Goal: Communication & Community: Answer question/provide support

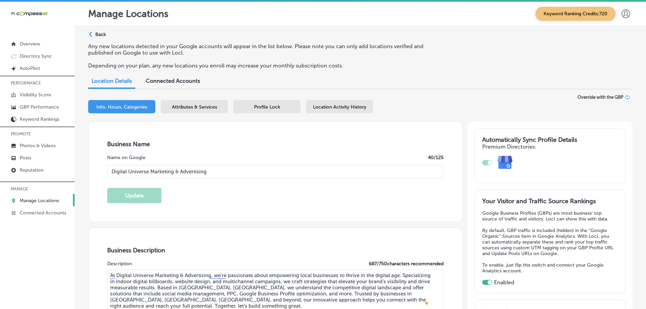
select select "US"
click at [29, 170] on p "Reputation" at bounding box center [32, 170] width 24 height 6
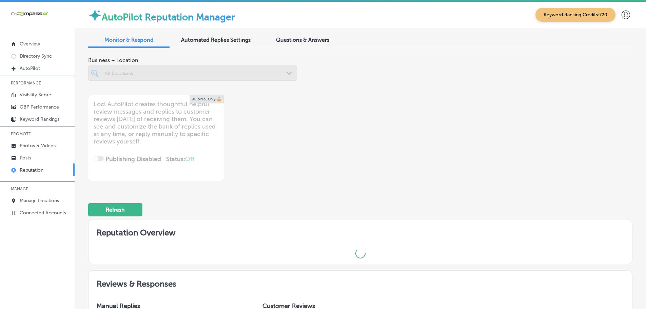
type textarea "x"
click at [309, 40] on span "Questions & Answers" at bounding box center [302, 40] width 53 height 6
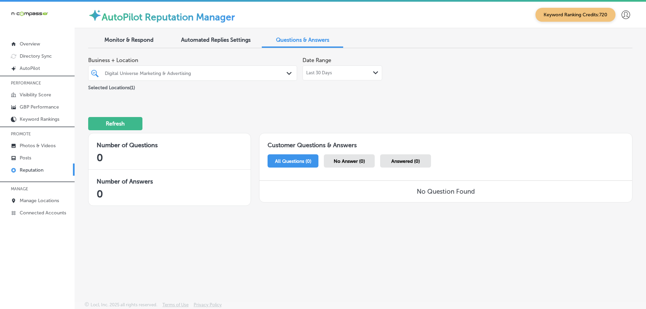
click at [363, 75] on div "Last 30 Days Path Created with Sketch." at bounding box center [342, 72] width 72 height 5
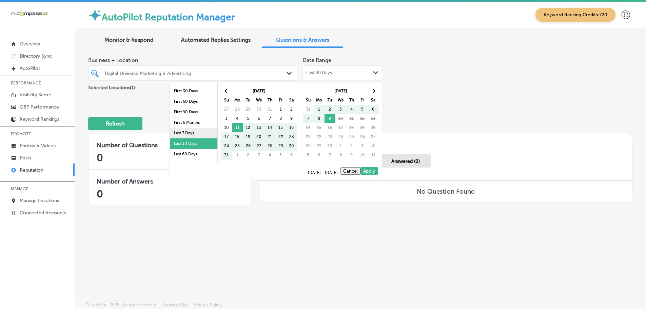
click at [189, 130] on li "Last 7 Days" at bounding box center [194, 133] width 48 height 11
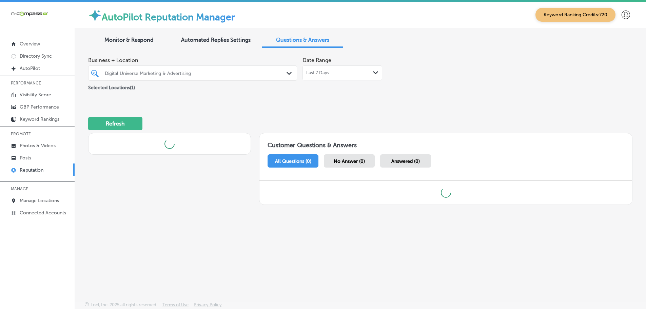
click at [289, 73] on icon "Path Created with Sketch." at bounding box center [289, 73] width 5 height 3
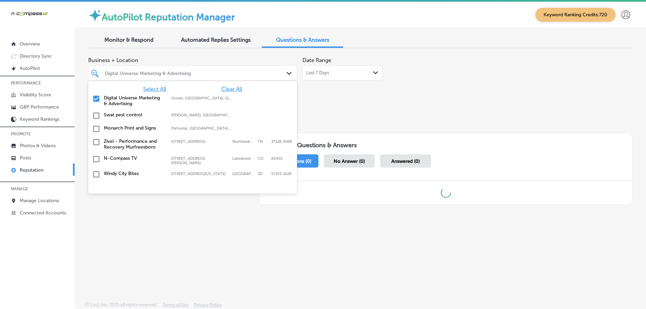
click at [222, 90] on span "Clear All" at bounding box center [232, 89] width 21 height 6
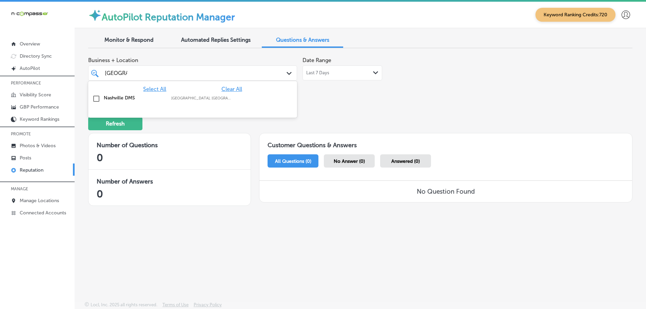
click at [136, 98] on label "Nashville DMS" at bounding box center [134, 98] width 61 height 6
type input "[GEOGRAPHIC_DATA]"
click at [368, 102] on div "Business + Location option focused, 2 of 145. 2 results available for search te…" at bounding box center [360, 133] width 545 height 158
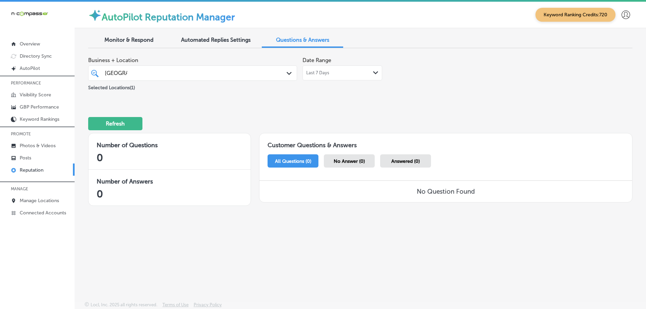
click at [350, 74] on div "Last 7 Days Path Created with Sketch." at bounding box center [342, 72] width 72 height 5
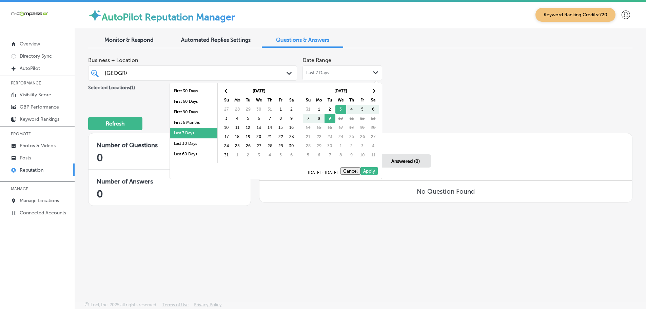
click at [182, 144] on li "Last 30 Days" at bounding box center [194, 143] width 48 height 11
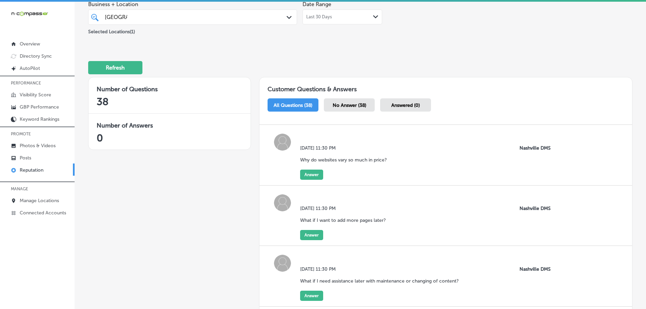
scroll to position [68, 0]
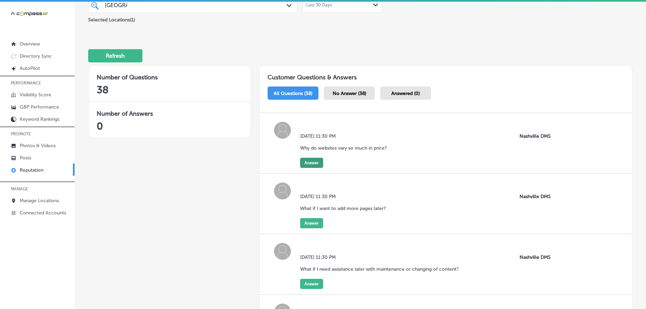
click at [307, 164] on button "Answer" at bounding box center [311, 163] width 23 height 10
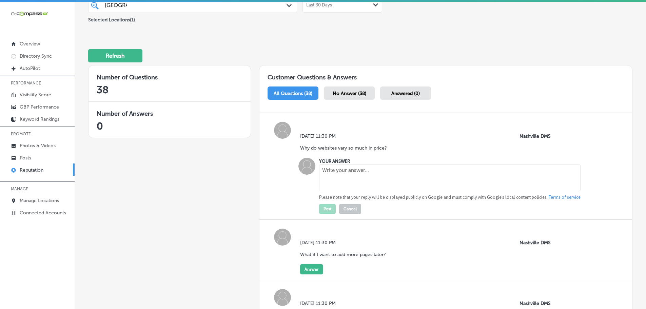
click at [355, 176] on textarea at bounding box center [450, 177] width 262 height 27
paste textarea "The pricing of a website depends on several factors, including keyword research…"
type textarea "The pricing of a website depends on several factors, including keyword research…"
click at [332, 207] on button "Post" at bounding box center [327, 209] width 17 height 10
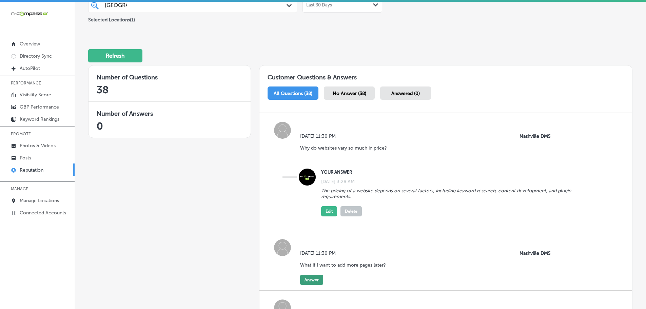
click at [309, 280] on button "Answer" at bounding box center [311, 280] width 23 height 10
click at [358, 288] on textarea at bounding box center [450, 294] width 262 height 27
paste textarea "More pages can always be added to the website later, which can help elevate you…"
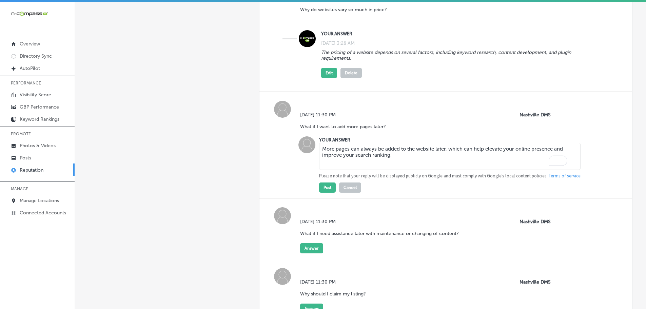
scroll to position [271, 0]
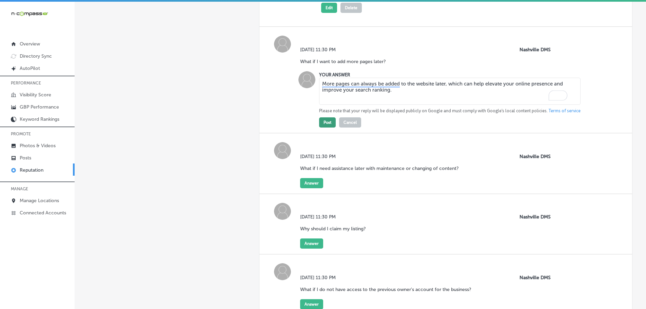
type textarea "More pages can always be added to the website later, which can help elevate you…"
click at [325, 124] on button "Post" at bounding box center [327, 122] width 17 height 10
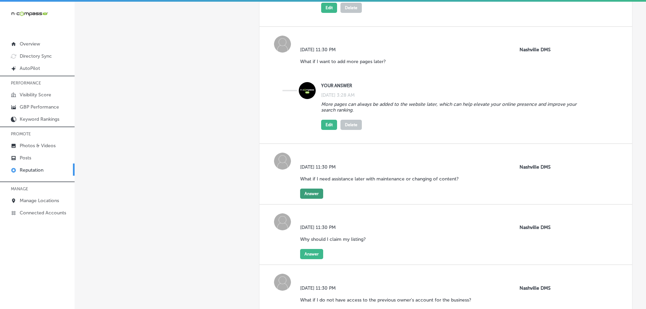
click at [312, 194] on button "Answer" at bounding box center [311, 194] width 23 height 10
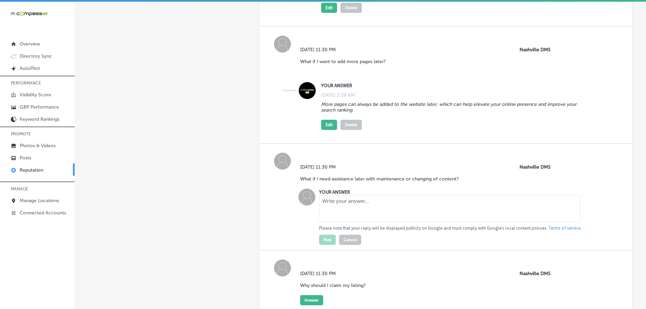
click at [350, 213] on textarea at bounding box center [450, 208] width 262 height 27
paste textarea "An optional maintenance service is available that covers essential tasks to kee…"
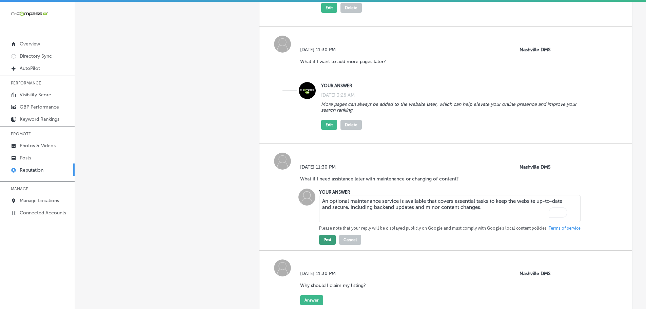
type textarea "An optional maintenance service is available that covers essential tasks to kee…"
click at [331, 240] on button "Post" at bounding box center [327, 240] width 17 height 10
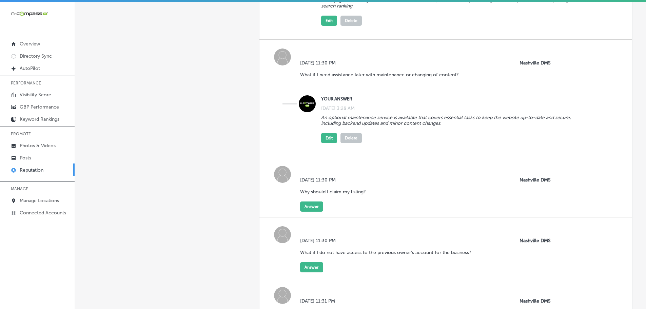
scroll to position [407, 0]
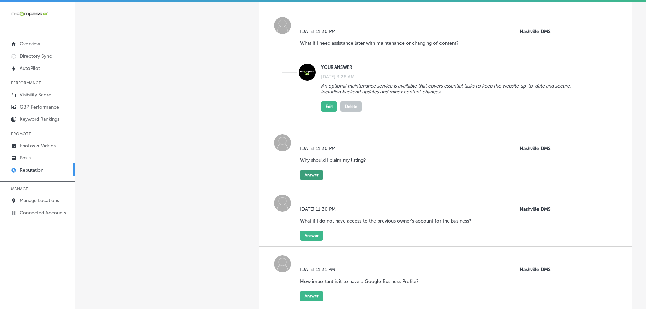
click at [307, 177] on button "Answer" at bounding box center [311, 175] width 23 height 10
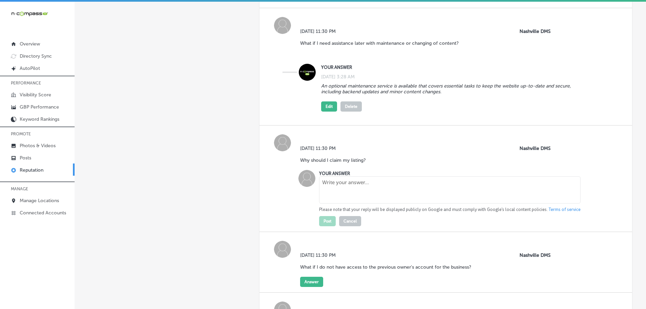
click at [349, 193] on textarea at bounding box center [450, 189] width 262 height 27
paste textarea "Claiming your profile gives you control over the information that Google displa…"
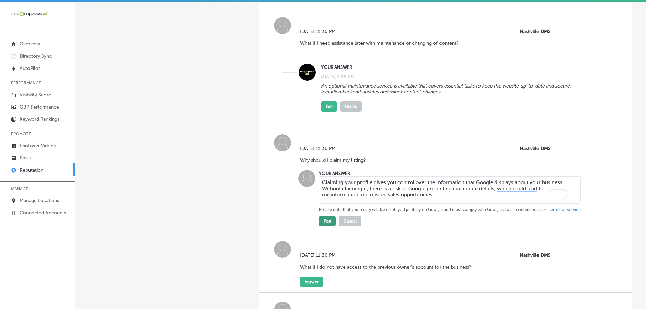
type textarea "Claiming your profile gives you control over the information that Google displa…"
click at [321, 218] on button "Post" at bounding box center [327, 221] width 17 height 10
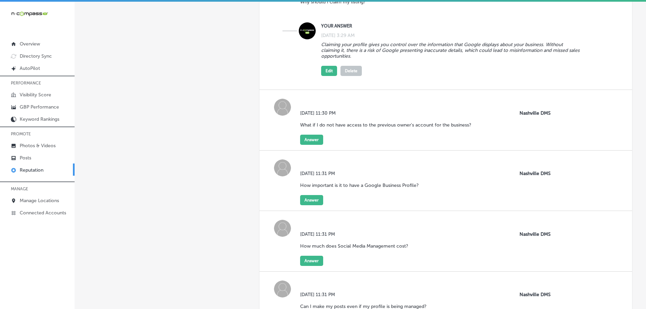
scroll to position [577, 0]
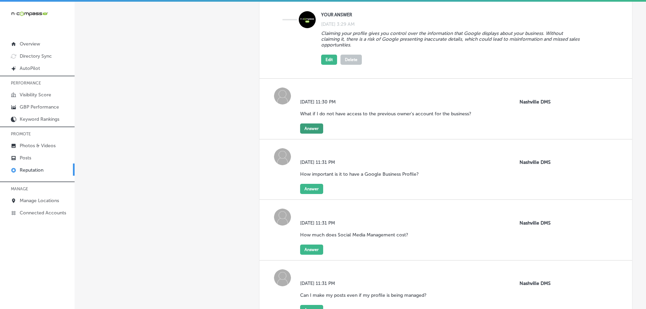
click at [306, 129] on button "Answer" at bounding box center [311, 129] width 23 height 10
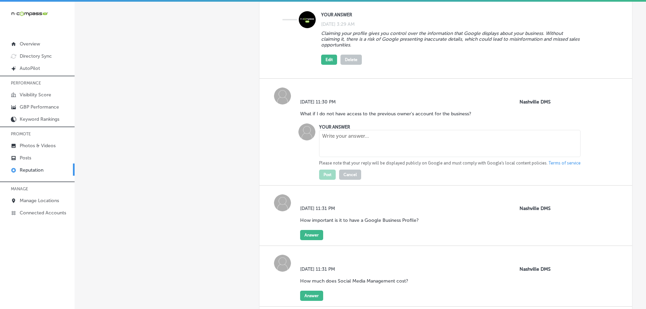
click at [337, 142] on textarea at bounding box center [450, 143] width 262 height 27
paste textarea "Regaining access may require extra steps, like providing additional documentati…"
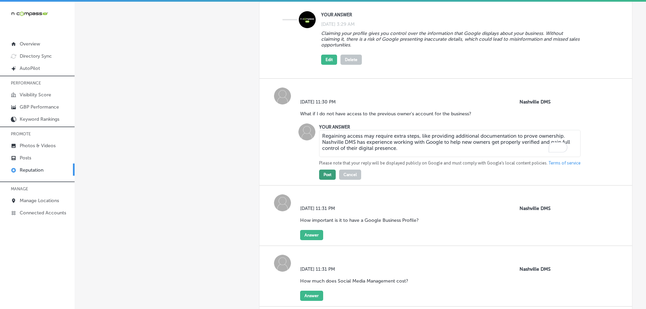
type textarea "Regaining access may require extra steps, like providing additional documentati…"
click at [326, 177] on button "Post" at bounding box center [327, 175] width 17 height 10
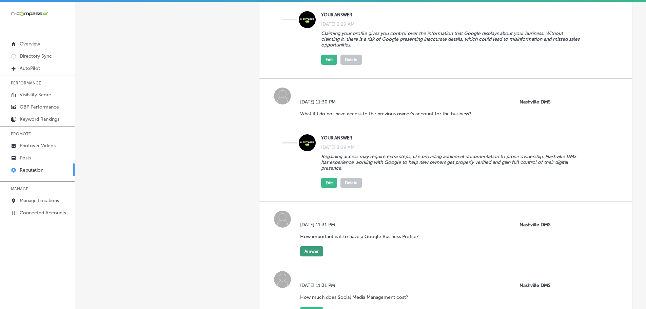
click at [312, 250] on button "Answer" at bounding box center [311, 251] width 23 height 10
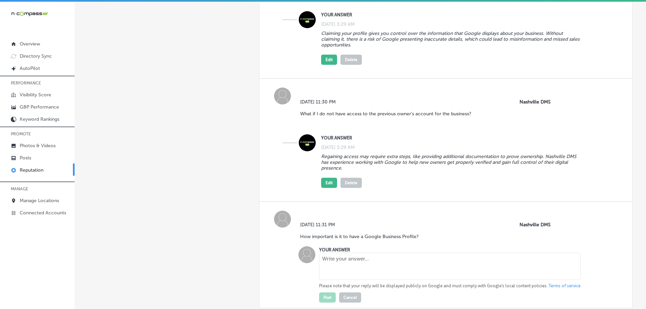
click at [355, 262] on textarea at bounding box center [450, 266] width 262 height 27
paste textarea "A claimed and optimized Google Business Profile is essential for business succe…"
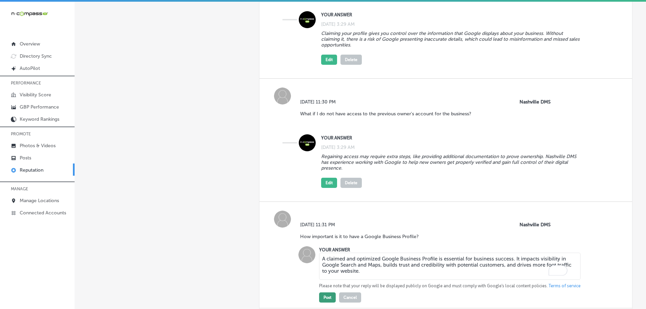
type textarea "A claimed and optimized Google Business Profile is essential for business succe…"
click at [322, 300] on button "Post" at bounding box center [327, 298] width 17 height 10
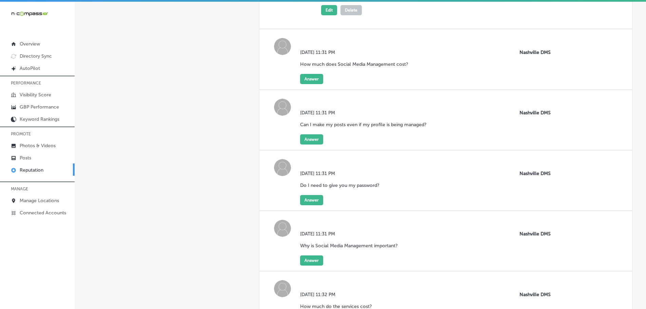
scroll to position [882, 0]
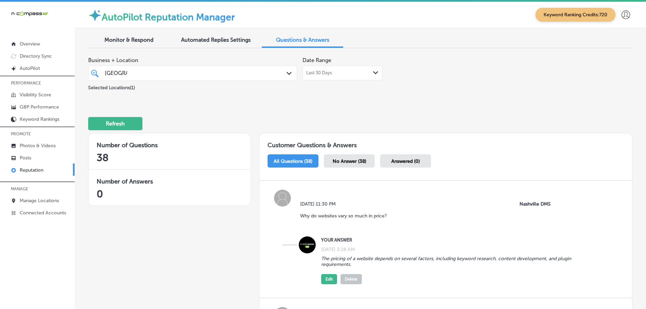
scroll to position [882, 0]
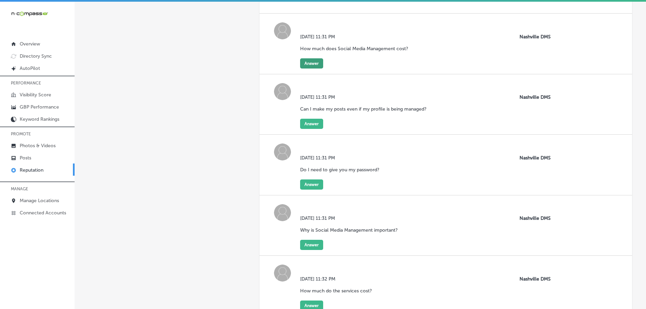
click at [309, 65] on button "Answer" at bounding box center [311, 63] width 23 height 10
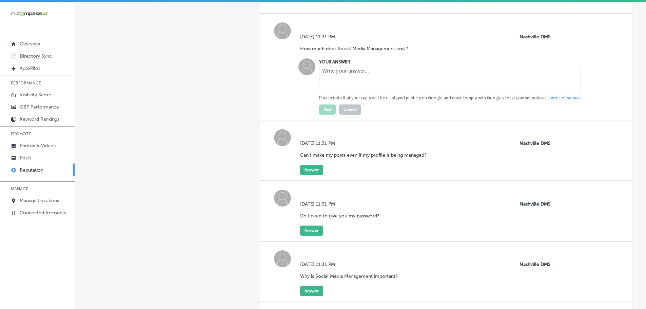
click at [339, 77] on textarea at bounding box center [450, 78] width 262 height 27
paste textarea "The cost varies depending on a business's specific needs, goals, and the projec…"
type textarea "The cost varies depending on a business's specific needs, goals, and the projec…"
click at [322, 109] on button "Post" at bounding box center [327, 110] width 17 height 10
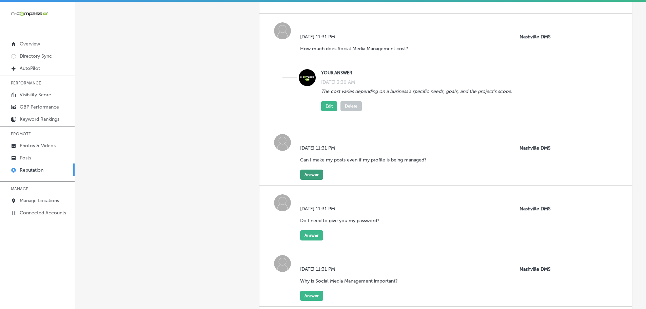
click at [305, 176] on button "Answer" at bounding box center [311, 175] width 23 height 10
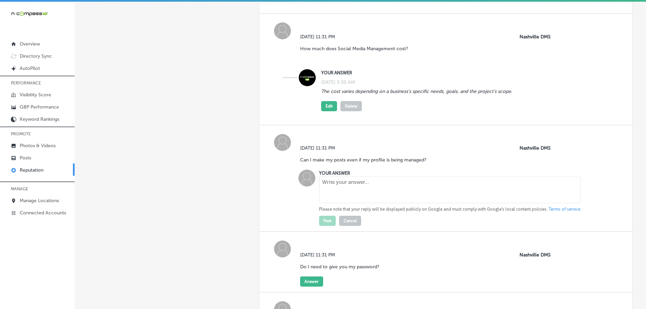
click at [366, 193] on textarea at bounding box center [450, 189] width 262 height 27
click at [361, 182] on textarea "To enrich screen reader interactions, please activate Accessibility in Grammarl…" at bounding box center [450, 189] width 262 height 27
paste textarea "Yes. You are asked to inform the team about what you plan on posting to maintai…"
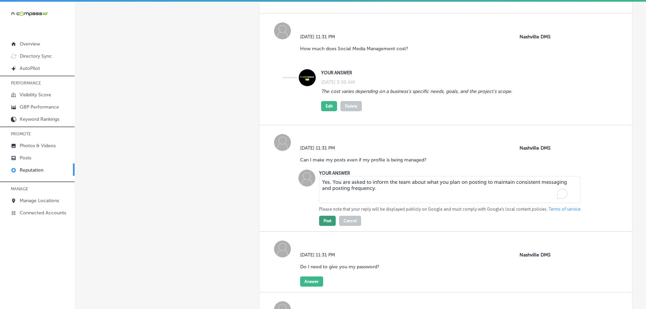
type textarea "Yes. You are asked to inform the team about what you plan on posting to maintai…"
click at [330, 222] on button "Post" at bounding box center [327, 221] width 17 height 10
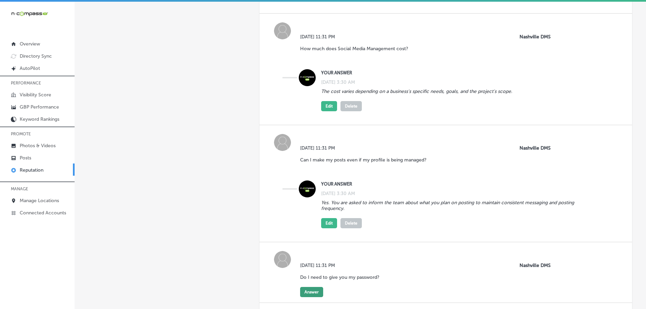
click at [303, 292] on button "Answer" at bounding box center [311, 292] width 23 height 10
click at [352, 296] on textarea at bounding box center [450, 307] width 262 height 27
paste textarea "No, you do not need to provide your password as long as you are an administrato…"
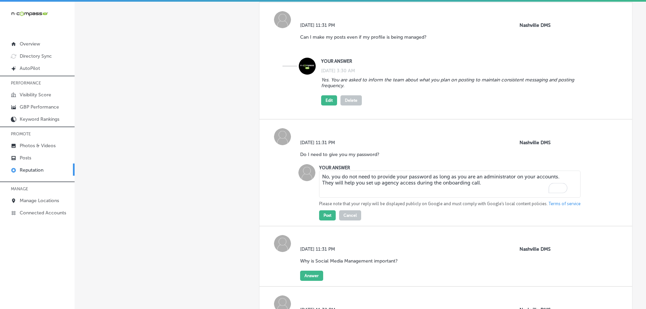
scroll to position [1018, 0]
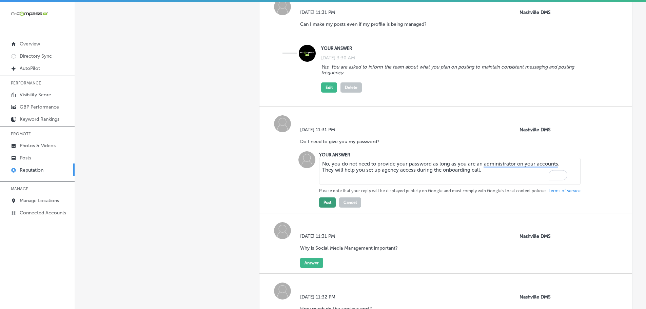
type textarea "No, you do not need to provide your password as long as you are an administrato…"
click at [329, 199] on button "Post" at bounding box center [327, 202] width 17 height 10
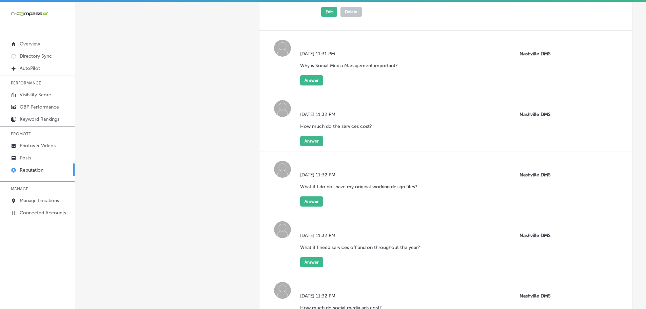
scroll to position [1256, 0]
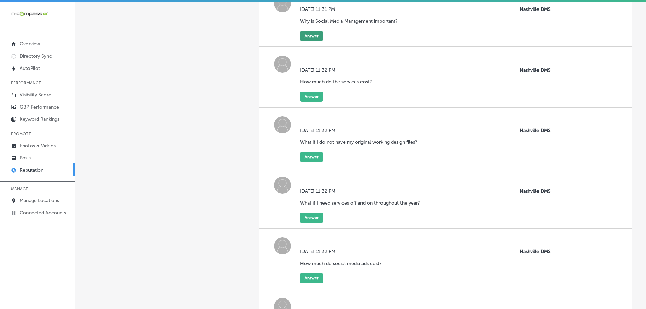
click at [312, 35] on button "Answer" at bounding box center [311, 36] width 23 height 10
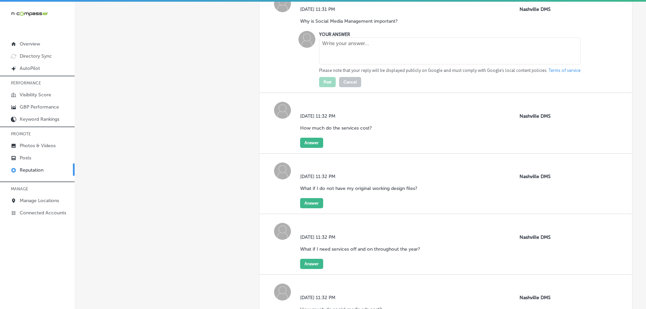
click at [339, 47] on textarea at bounding box center [450, 50] width 262 height 27
paste textarea "It is a foundational marketing tool that helps you increase brand awareness, bu…"
type textarea "It is a foundational marketing tool that helps you increase brand awareness, bu…"
click at [326, 79] on button "Post" at bounding box center [327, 82] width 17 height 10
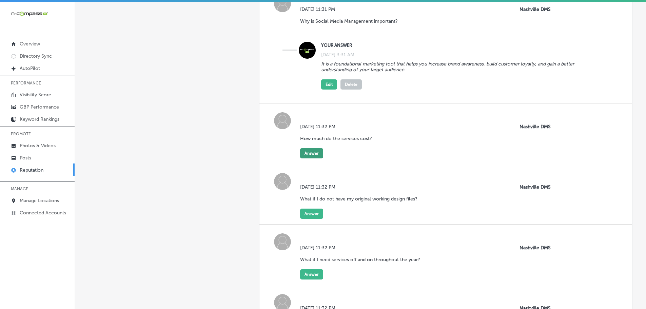
click at [313, 152] on button "Answer" at bounding box center [311, 153] width 23 height 10
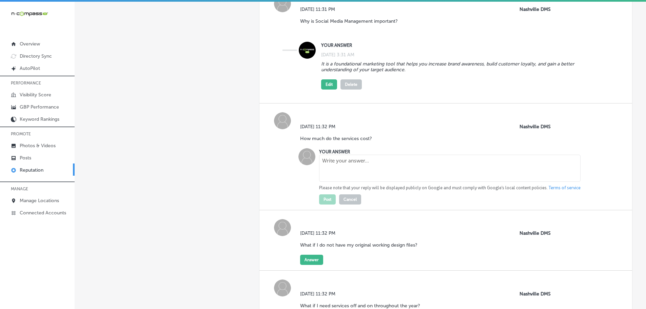
click at [353, 165] on textarea at bounding box center [450, 168] width 262 height 27
paste textarea "Costs may fluctuate based on the required service and the extent of the project…"
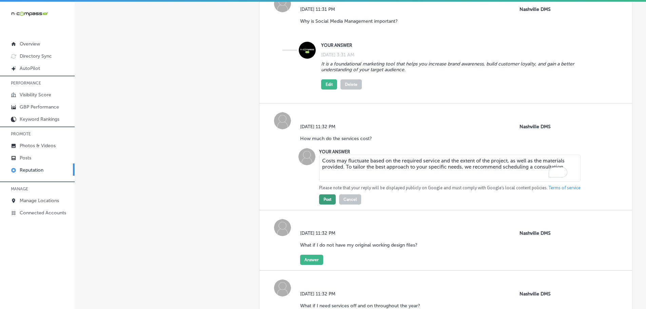
type textarea "Costs may fluctuate based on the required service and the extent of the project…"
click at [326, 203] on button "Post" at bounding box center [327, 199] width 17 height 10
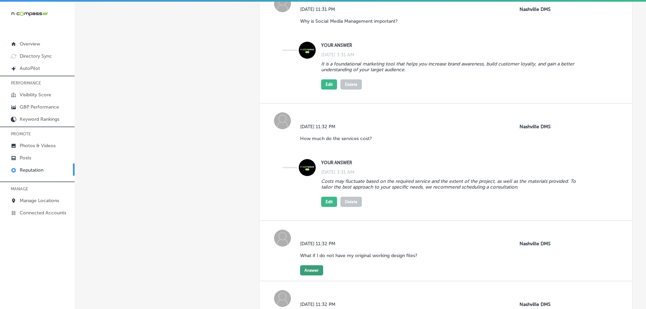
click at [312, 268] on button "Answer" at bounding box center [311, 270] width 23 height 10
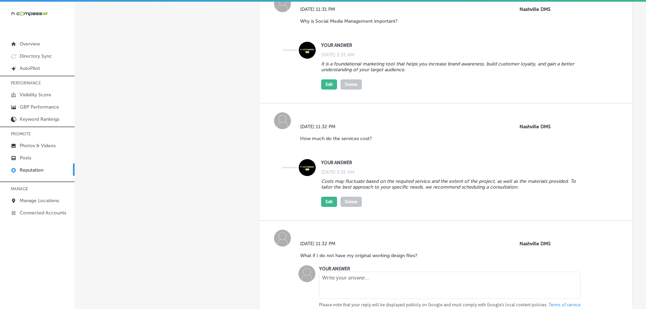
click at [352, 277] on textarea at bounding box center [450, 285] width 262 height 27
paste textarea "If you do not have the file, no worries. We can still proceed with the project;…"
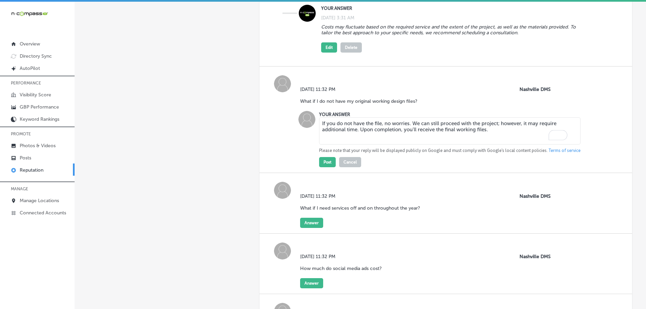
scroll to position [1425, 0]
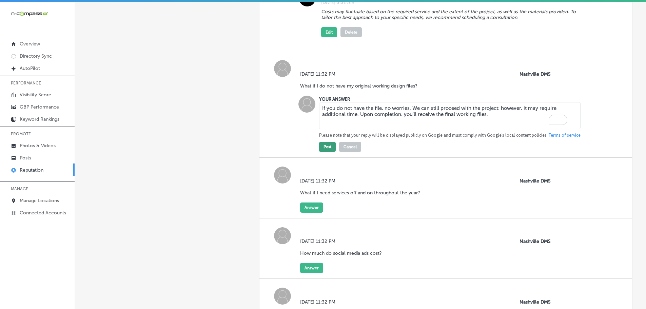
type textarea "If you do not have the file, no worries. We can still proceed with the project;…"
click at [323, 148] on button "Post" at bounding box center [327, 147] width 17 height 10
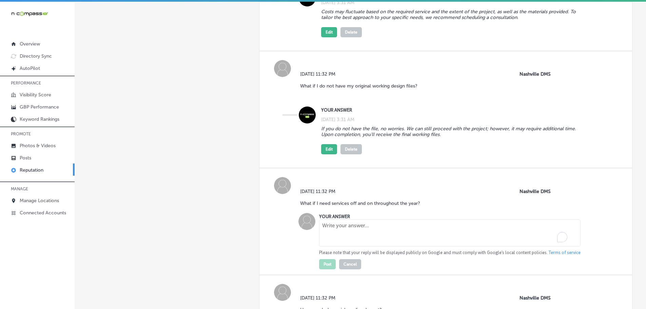
paste textarea "We offer design services year-round. From holiday graphics to seasonal menus, w…"
type textarea "We offer design services year-round. From holiday graphics to seasonal menus, w…"
click at [326, 263] on button "Post" at bounding box center [327, 264] width 17 height 10
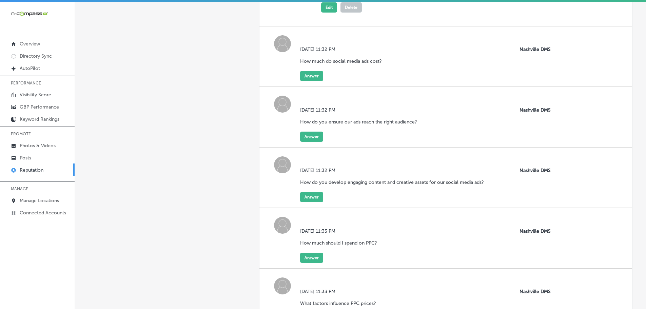
scroll to position [1697, 0]
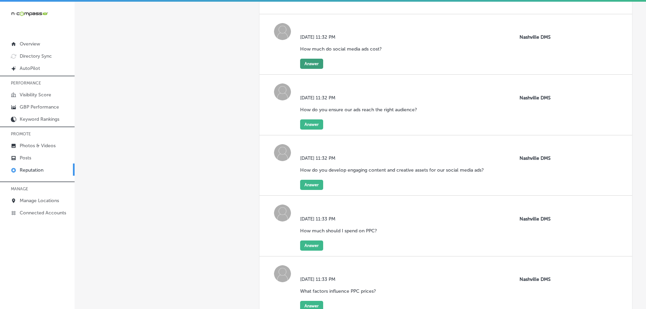
click at [307, 67] on button "Answer" at bounding box center [311, 64] width 23 height 10
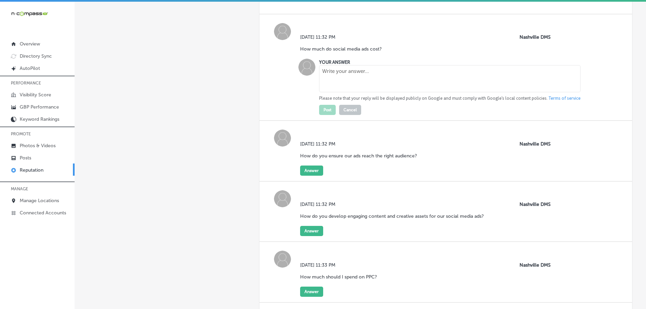
click at [340, 75] on textarea at bounding box center [450, 78] width 262 height 27
paste textarea "The cost varies based on factors such as the day of the week, demographics, and…"
type textarea "The cost varies based on factors such as the day of the week, demographics, and…"
click at [321, 112] on button "Post" at bounding box center [327, 110] width 17 height 10
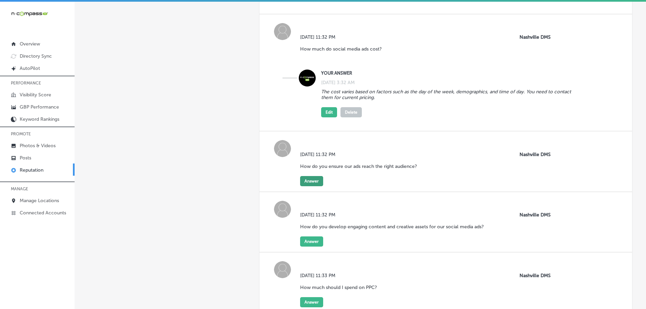
click at [306, 186] on button "Answer" at bounding box center [311, 181] width 23 height 10
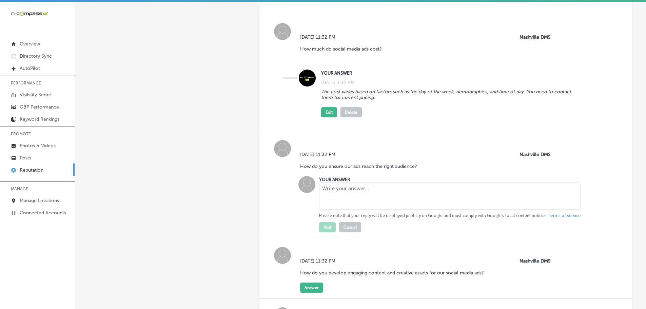
click at [355, 200] on textarea at bounding box center [450, 196] width 262 height 27
paste textarea "They use targeting tools provided by social media platforms to pinpoint the ide…"
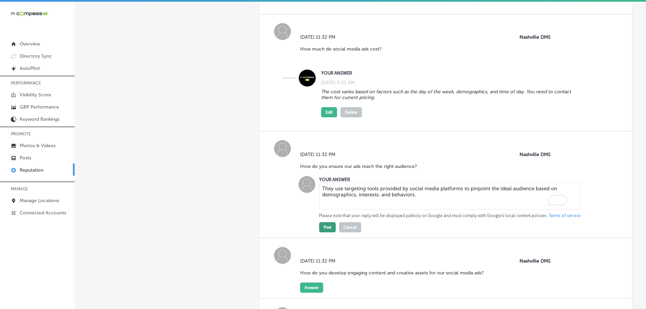
type textarea "They use targeting tools provided by social media platforms to pinpoint the ide…"
click at [328, 227] on button "Post" at bounding box center [327, 227] width 17 height 10
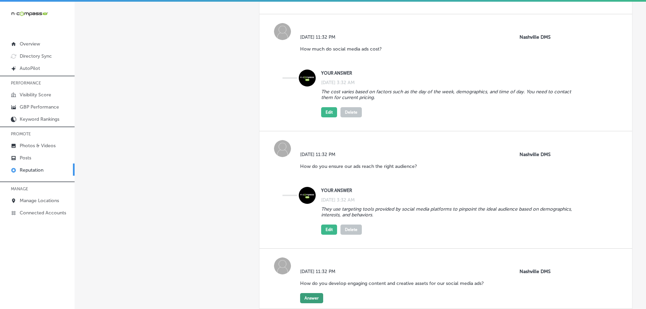
click at [303, 300] on button "Answer" at bounding box center [311, 298] width 23 height 10
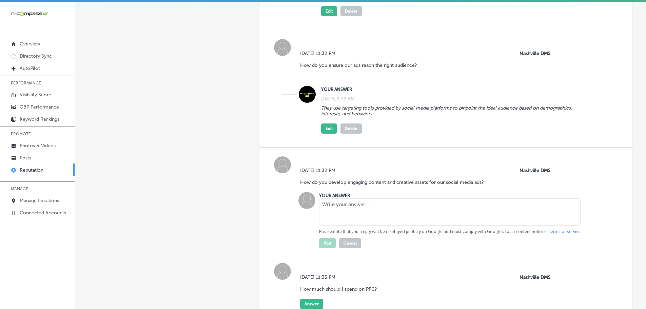
scroll to position [1798, 0]
click at [383, 210] on textarea at bounding box center [450, 211] width 262 height 27
paste textarea "The team researches your target audience and industry trends to create content …"
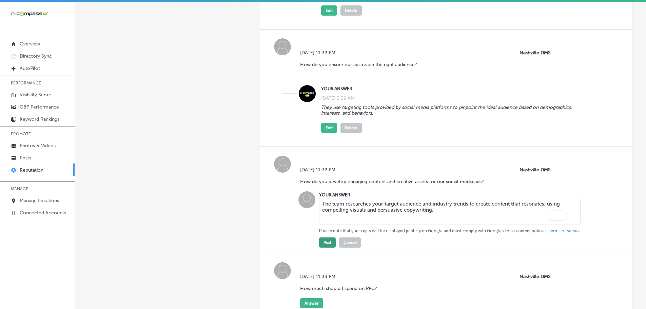
type textarea "The team researches your target audience and industry trends to create content …"
click at [322, 247] on button "Post" at bounding box center [327, 243] width 17 height 10
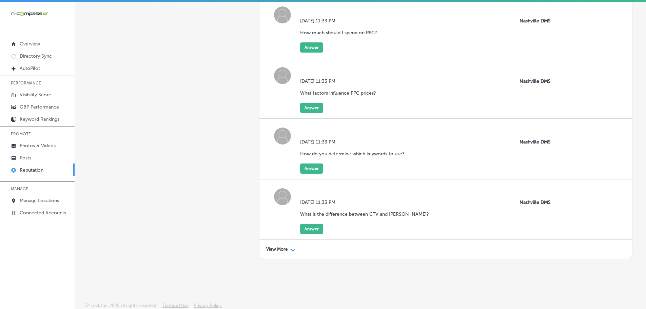
scroll to position [2065, 0]
click at [310, 46] on button "Answer" at bounding box center [311, 47] width 23 height 10
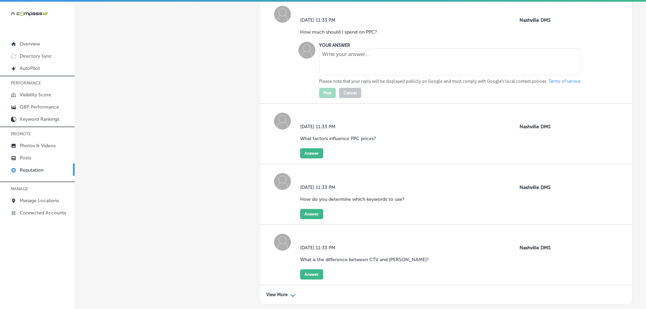
click at [335, 61] on textarea at bounding box center [450, 61] width 262 height 27
paste textarea "The cost can vary according to a business's needs, goals, and the overall scope…"
type textarea "The cost can vary according to a business's needs, goals, and the overall scope…"
click at [325, 93] on button "Post" at bounding box center [327, 93] width 17 height 10
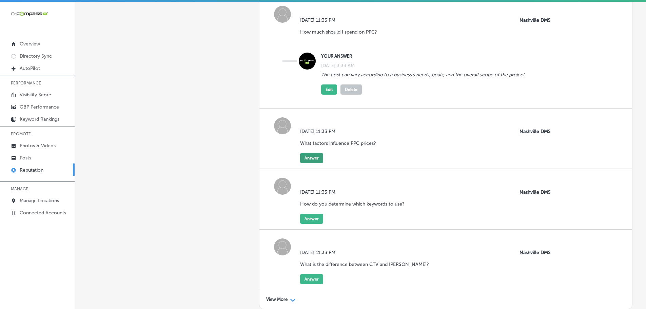
click at [312, 155] on button "Answer" at bounding box center [311, 158] width 23 height 10
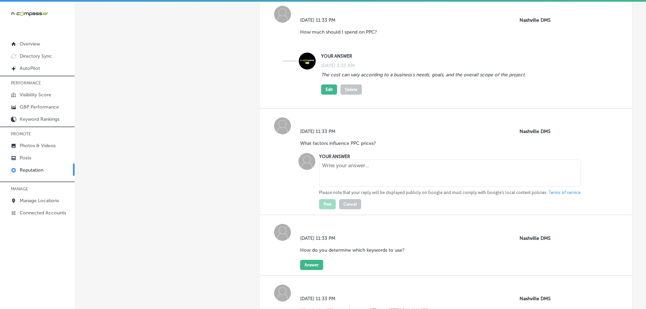
click at [360, 169] on textarea at bounding box center [450, 172] width 262 height 27
paste textarea "Keyword pricing is influenced by quality score,seasonality, competitiveness, cl…"
type textarea "Keyword pricing is influenced by quality score,seasonality, competitiveness, cl…"
click at [329, 202] on button "Post" at bounding box center [327, 204] width 17 height 10
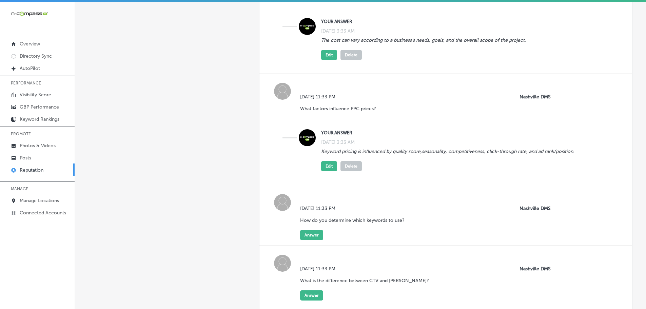
scroll to position [2167, 0]
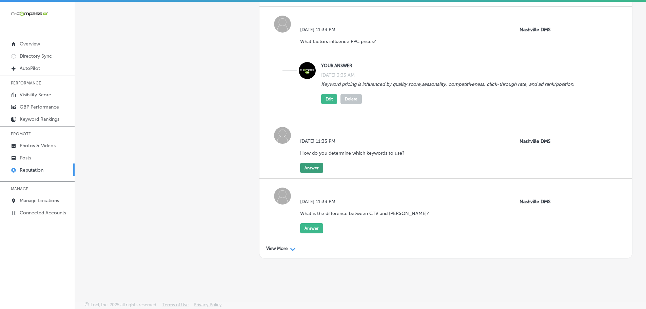
click at [311, 164] on button "Answer" at bounding box center [311, 168] width 23 height 10
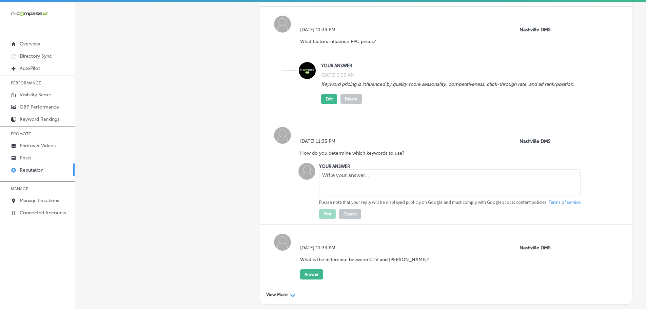
click at [340, 180] on textarea at bounding box center [450, 182] width 262 height 27
paste textarea "They use tools to identify effective keywords by assessing factors such as sear…"
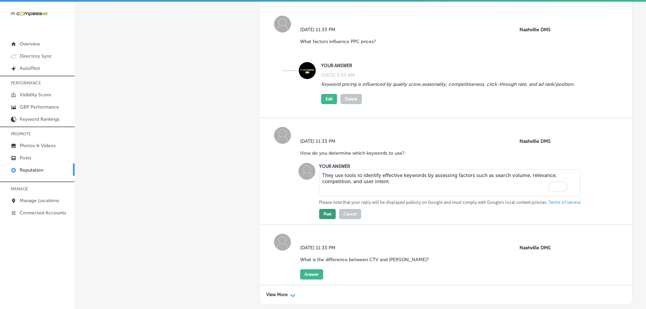
type textarea "They use tools to identify effective keywords by assessing factors such as sear…"
click at [331, 212] on button "Post" at bounding box center [327, 214] width 17 height 10
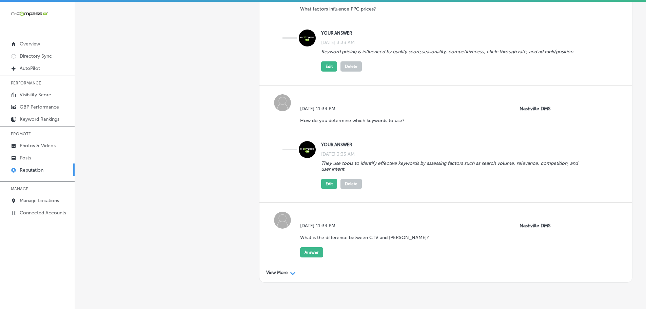
scroll to position [2224, 0]
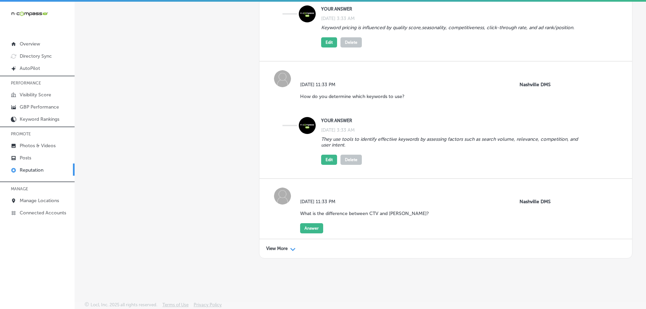
click at [290, 250] on icon "Path Created with Sketch." at bounding box center [292, 249] width 5 height 3
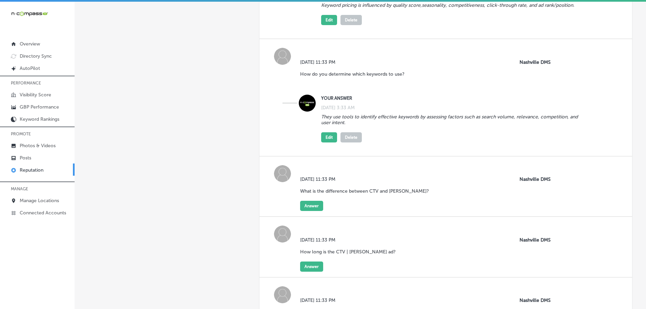
scroll to position [2360, 0]
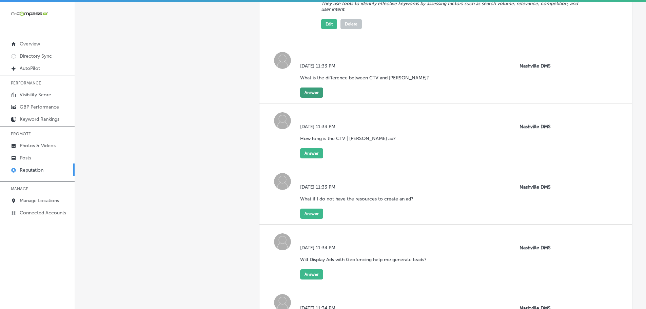
click at [305, 92] on button "Answer" at bounding box center [311, 93] width 23 height 10
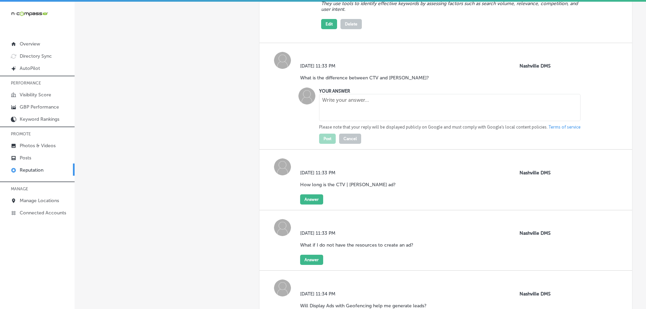
click at [336, 104] on textarea at bounding box center [450, 107] width 262 height 27
paste textarea "Connected TV (CTV) refers to the devices that are connected to the internet, su…"
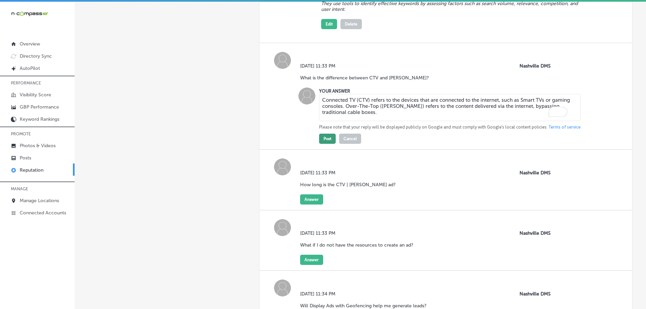
type textarea "Connected TV (CTV) refers to the devices that are connected to the internet, su…"
click at [326, 136] on button "Post" at bounding box center [327, 139] width 17 height 10
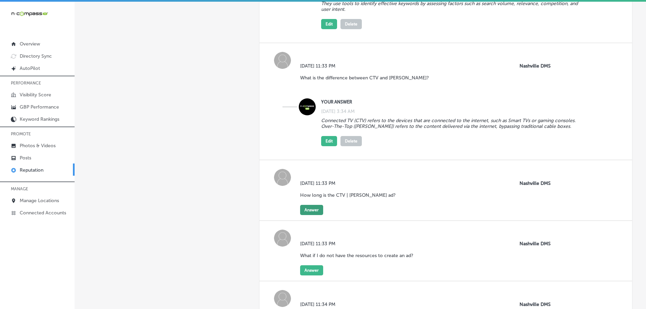
click at [313, 210] on button "Answer" at bounding box center [311, 210] width 23 height 10
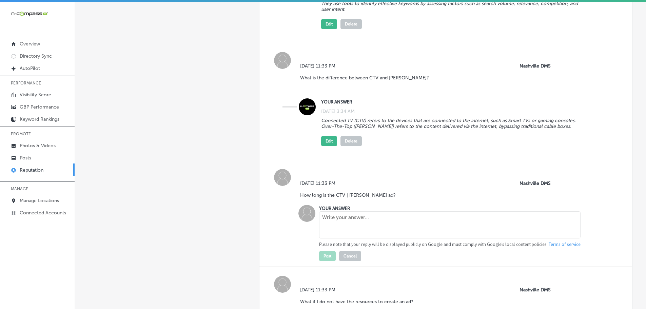
click at [350, 215] on textarea at bounding box center [450, 224] width 262 height 27
paste textarea "You can choose between a 15-second or a 30-second ad."
type textarea "You can choose between a 15-second or a 30-second ad."
click at [326, 254] on button "Post" at bounding box center [327, 256] width 17 height 10
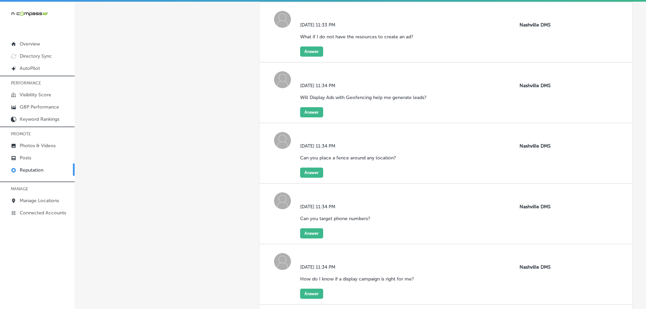
scroll to position [2631, 0]
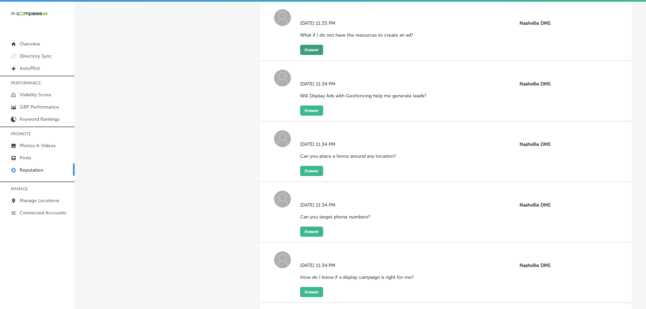
click at [307, 51] on button "Answer" at bounding box center [311, 50] width 23 height 10
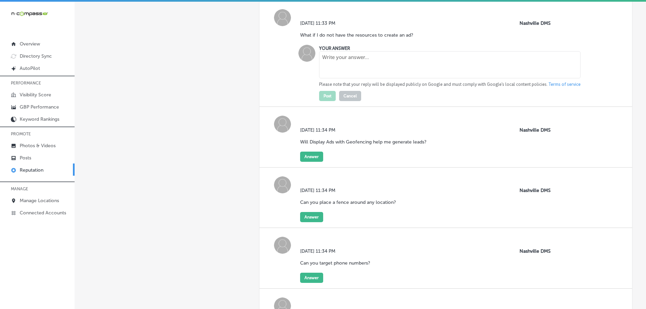
click at [339, 63] on textarea at bounding box center [450, 64] width 262 height 27
paste textarea "The creative team can craft an ad for you, utilizing any assets you have and st…"
type textarea "The creative team can craft an ad for you, utilizing any assets you have and st…"
click at [327, 94] on button "Post" at bounding box center [327, 96] width 17 height 10
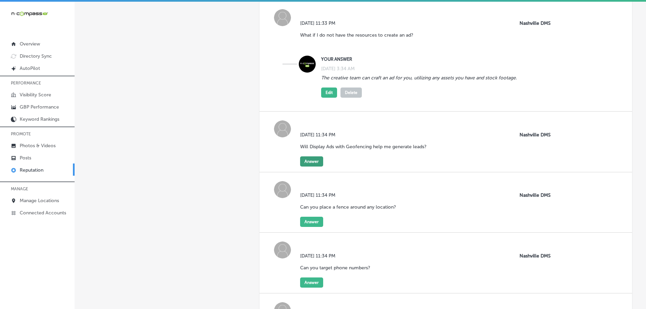
click at [313, 159] on button "Answer" at bounding box center [311, 161] width 23 height 10
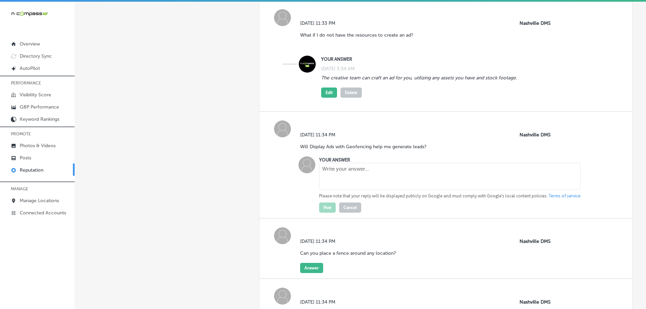
click at [343, 170] on textarea at bounding box center [450, 176] width 262 height 27
paste textarea "This service is primarily for increasing brand awareness and visibility."
type textarea "This service is primarily for increasing brand awareness and visibility."
click at [326, 206] on button "Post" at bounding box center [327, 208] width 17 height 10
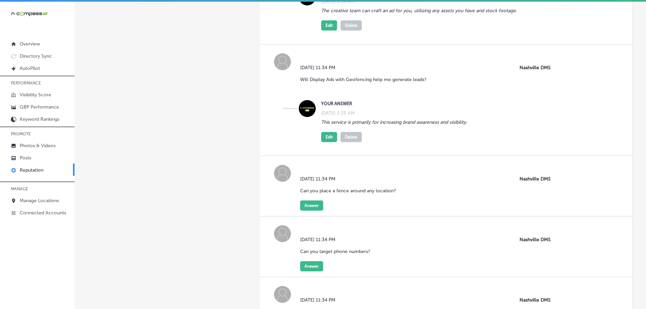
scroll to position [2699, 0]
click at [307, 203] on button "Answer" at bounding box center [311, 205] width 23 height 10
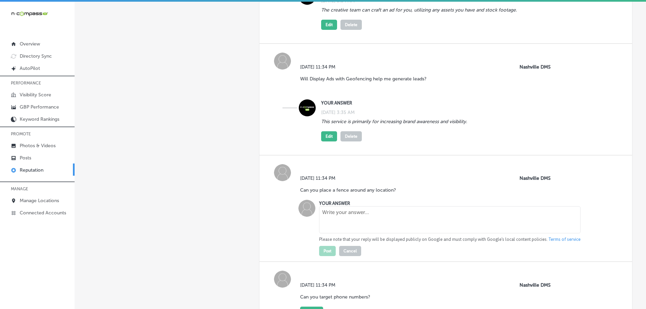
click at [353, 228] on textarea at bounding box center [450, 219] width 262 height 27
paste textarea "While location service restrictions can vary by state, federal law prohibits ta…"
type textarea "While location service restrictions can vary by state, federal law prohibits ta…"
click at [324, 252] on button "Post" at bounding box center [327, 251] width 17 height 10
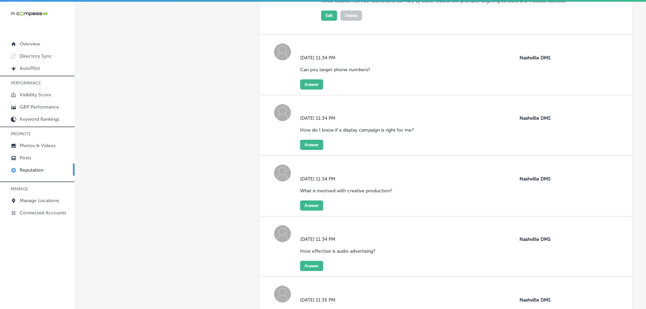
scroll to position [2937, 0]
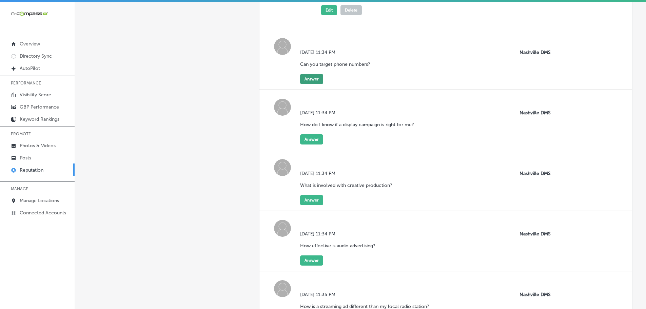
click at [311, 76] on button "Answer" at bounding box center [311, 79] width 23 height 10
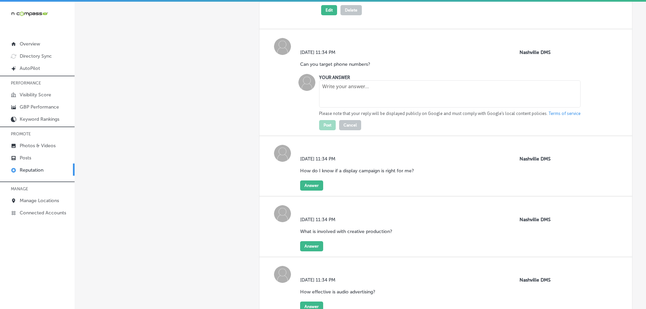
click at [342, 87] on textarea at bounding box center [450, 93] width 262 height 27
paste textarea "No. The industry adheres to specific privacy standards, and only a device ID or…"
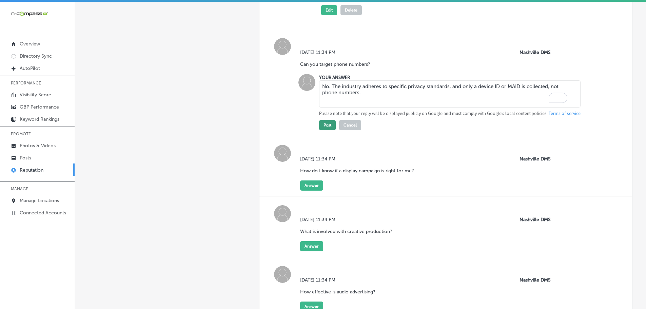
type textarea "No. The industry adheres to specific privacy standards, and only a device ID or…"
click at [324, 126] on button "Post" at bounding box center [327, 125] width 17 height 10
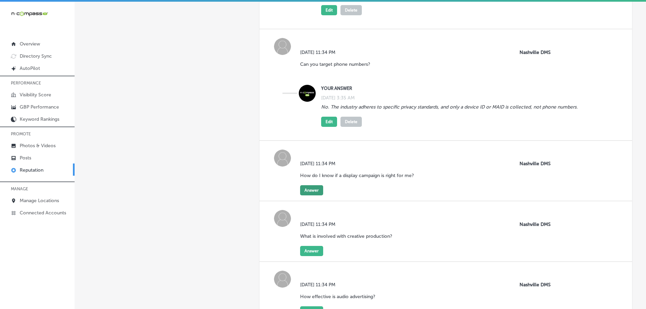
click at [312, 195] on button "Answer" at bounding box center [311, 190] width 23 height 10
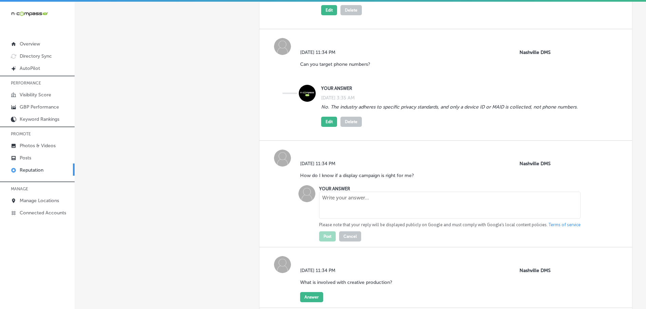
click at [403, 211] on textarea at bounding box center [450, 205] width 262 height 27
paste textarea "It is a good option for brands with an established online presence and an exist…"
type textarea "It is a good option for brands with an established online presence and an exist…"
click at [332, 242] on button "Post" at bounding box center [327, 236] width 17 height 10
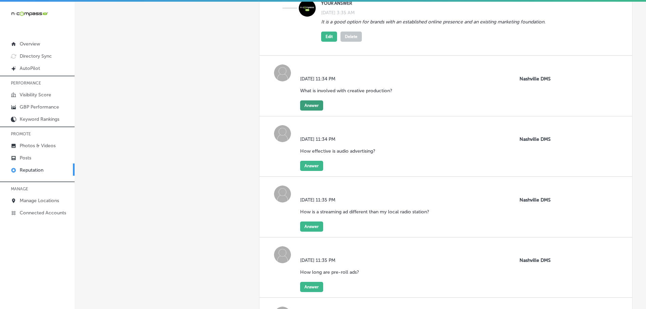
scroll to position [3140, 0]
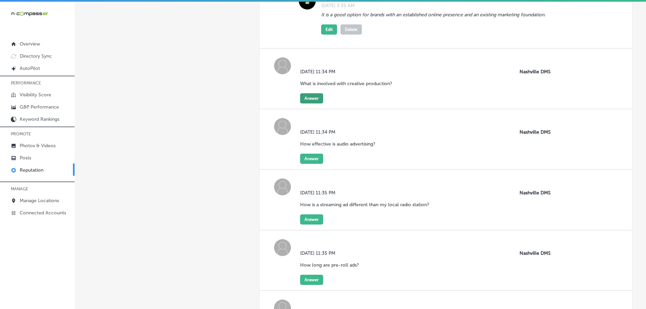
click at [314, 101] on button "Answer" at bounding box center [311, 98] width 23 height 10
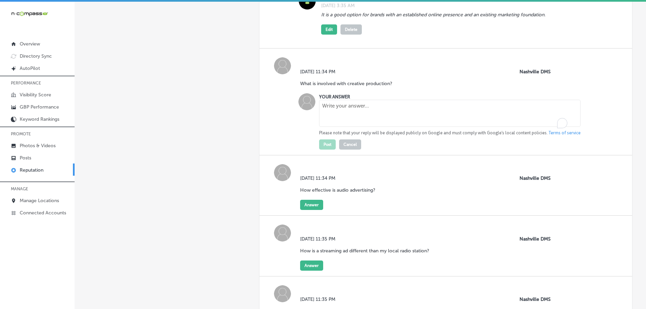
click at [337, 109] on textarea "To enrich screen reader interactions, please activate Accessibility in Grammarl…" at bounding box center [450, 113] width 262 height 27
paste textarea "All aspects of creative production are handled for you after a consultation to …"
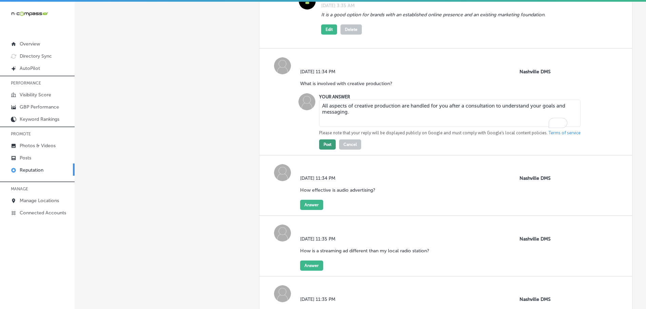
type textarea "All aspects of creative production are handled for you after a consultation to …"
click at [323, 150] on button "Post" at bounding box center [327, 144] width 17 height 10
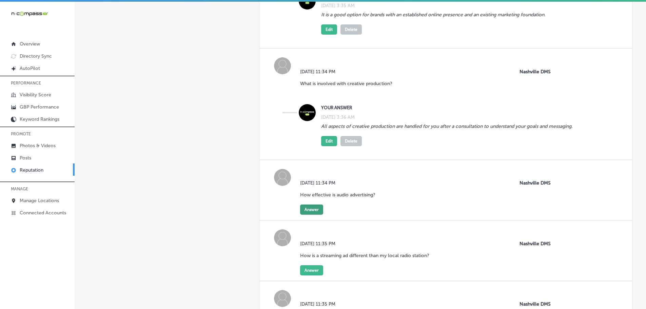
click at [306, 215] on button "Answer" at bounding box center [311, 210] width 23 height 10
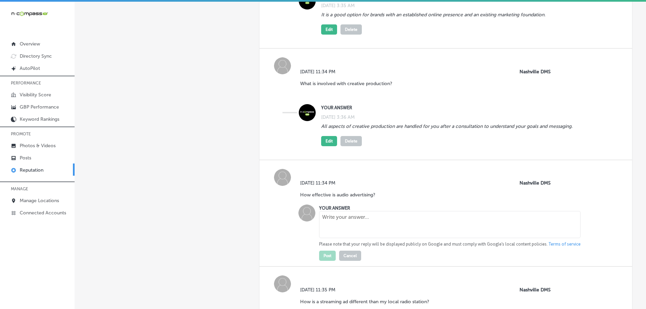
click at [368, 226] on textarea at bounding box center [450, 224] width 262 height 27
paste textarea "Audio advertising can be very effective for reaching and engaging audiences. It…"
type textarea "Audio advertising can be very effective for reaching and engaging audiences. It…"
click at [329, 258] on button "Post" at bounding box center [327, 256] width 17 height 10
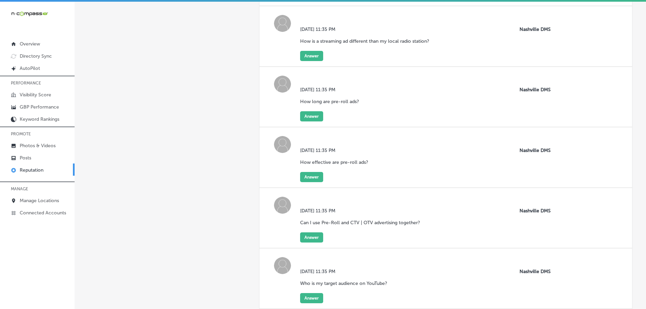
scroll to position [3412, 0]
click at [313, 61] on button "Answer" at bounding box center [311, 56] width 23 height 10
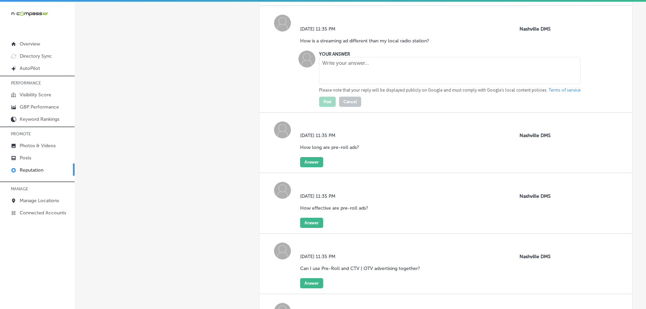
click at [335, 75] on textarea at bounding box center [450, 70] width 262 height 27
paste textarea "It differs from local radio ads because it uses automation, data-driven targeti…"
type textarea "It differs from local radio ads because it uses automation, data-driven targeti…"
click at [325, 107] on button "Post" at bounding box center [327, 102] width 17 height 10
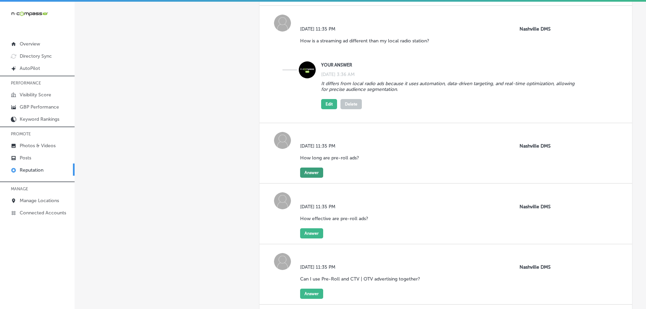
click at [308, 178] on button "Answer" at bounding box center [311, 173] width 23 height 10
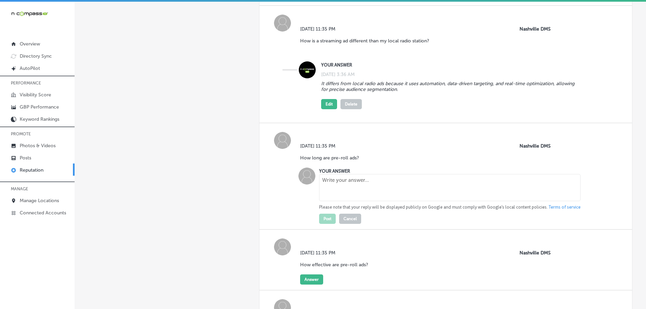
click at [344, 190] on textarea at bounding box center [450, 187] width 262 height 27
paste textarea "Pre-roll ads are either 15 or 30 seconds long."
type textarea "Pre-roll ads are either 15 or 30 seconds long."
click at [329, 222] on button "Post" at bounding box center [327, 219] width 17 height 10
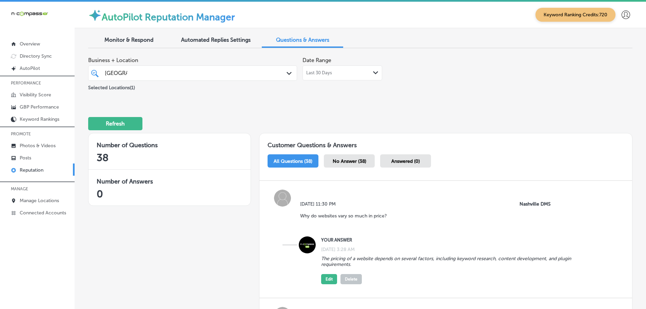
scroll to position [3412, 0]
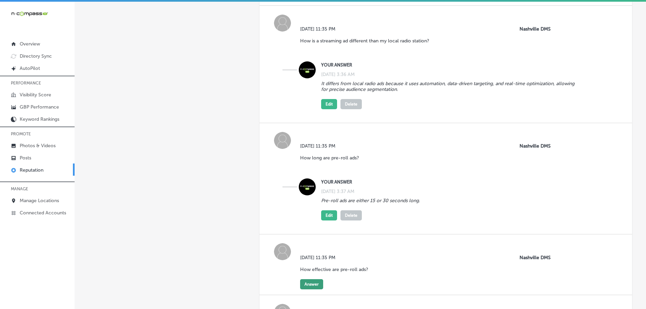
click at [309, 289] on button "Answer" at bounding box center [311, 284] width 23 height 10
click at [357, 300] on textarea at bounding box center [450, 299] width 262 height 27
paste textarea "They are one of the most effective forms of digital advertising."
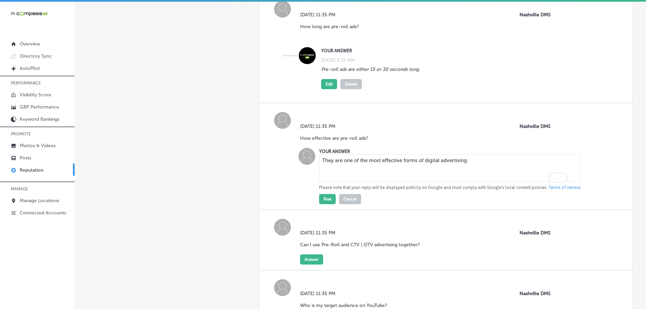
scroll to position [3547, 0]
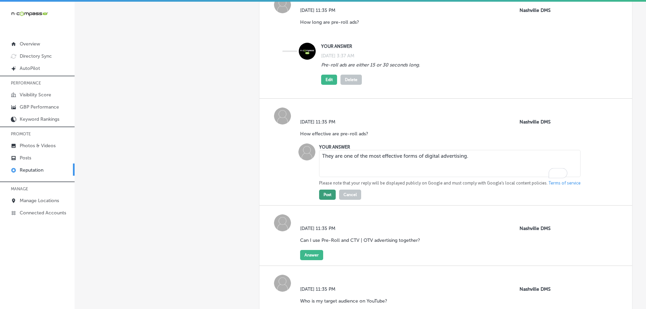
type textarea "They are one of the most effective forms of digital advertising."
click at [323, 200] on button "Post" at bounding box center [327, 195] width 17 height 10
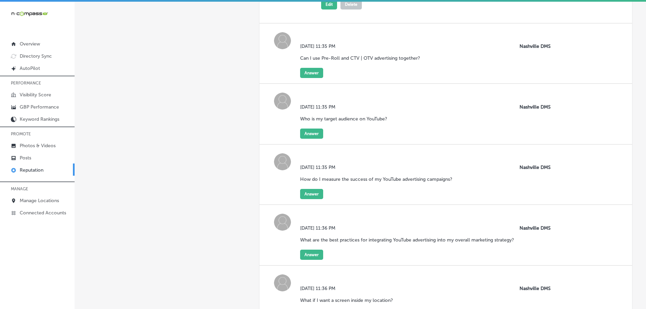
scroll to position [3751, 0]
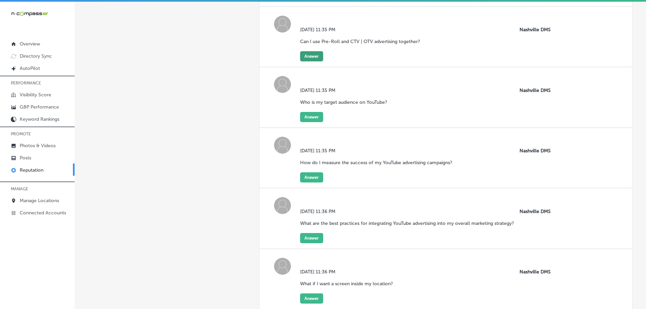
click at [308, 60] on button "Answer" at bounding box center [311, 56] width 23 height 10
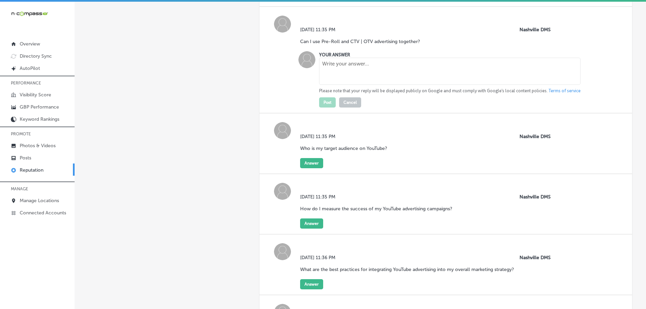
click at [336, 75] on textarea at bounding box center [450, 71] width 262 height 27
paste textarea "Yes, a multi-channel campaign combining them will help maximize ROI."
type textarea "Yes, a multi-channel campaign combining them will help maximize ROI."
click at [326, 108] on button "Post" at bounding box center [327, 102] width 17 height 10
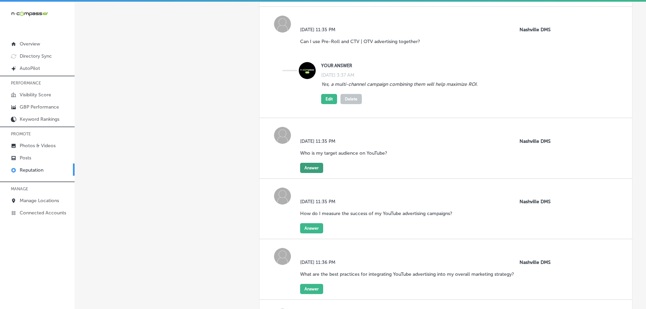
click at [316, 173] on button "Answer" at bounding box center [311, 168] width 23 height 10
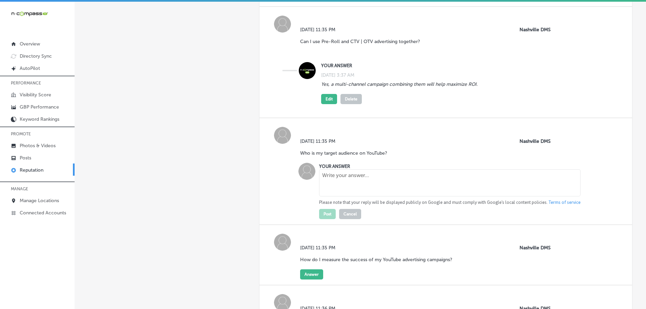
click at [353, 185] on textarea at bounding box center [450, 182] width 262 height 27
paste textarea "The target audience depends on factors such as demographics, interests, and onl…"
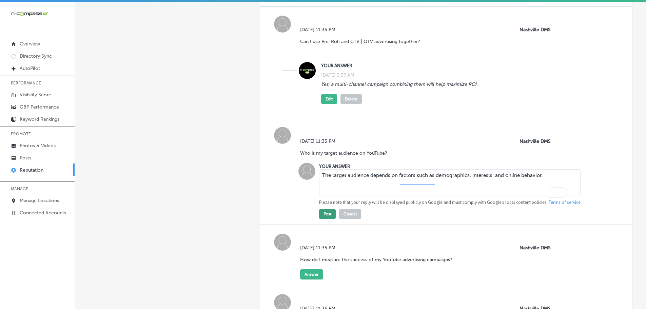
type textarea "The target audience depends on factors such as demographics, interests, and onl…"
click at [331, 219] on button "Post" at bounding box center [327, 214] width 17 height 10
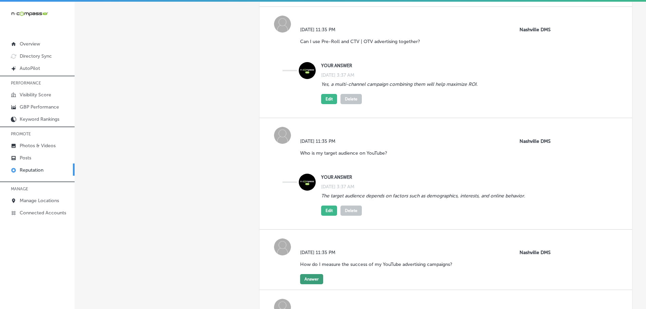
click at [317, 283] on button "Answer" at bounding box center [311, 279] width 23 height 10
click at [351, 291] on textarea at bounding box center [450, 294] width 262 height 27
paste textarea "Success can be measured using metrics like views, watch time, click-through rat…"
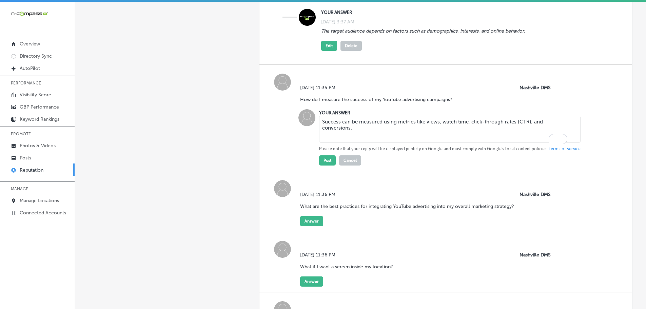
scroll to position [3921, 0]
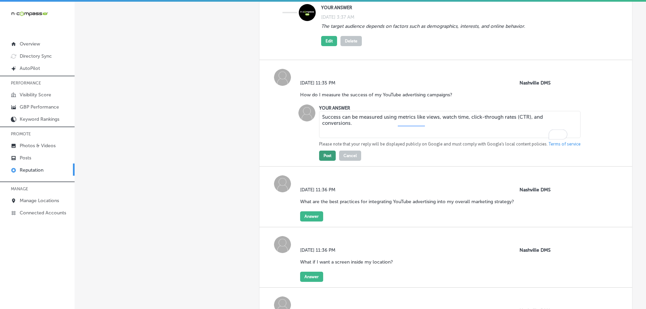
type textarea "Success can be measured using metrics like views, watch time, click-through rat…"
click at [328, 161] on button "Post" at bounding box center [327, 156] width 17 height 10
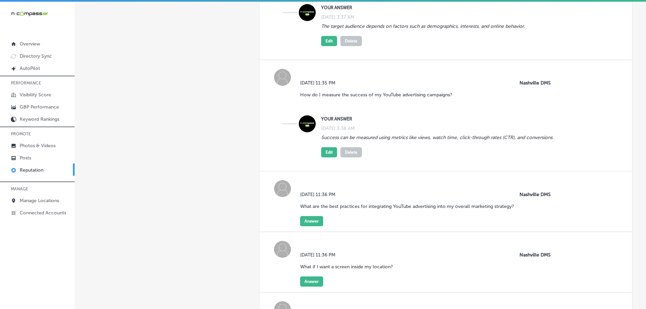
click at [301, 216] on div "[DATE] 11:36 PM What are the best practices for integrating YouTube advertising…" at bounding box center [409, 204] width 219 height 24
click at [304, 226] on button "Answer" at bounding box center [311, 221] width 23 height 10
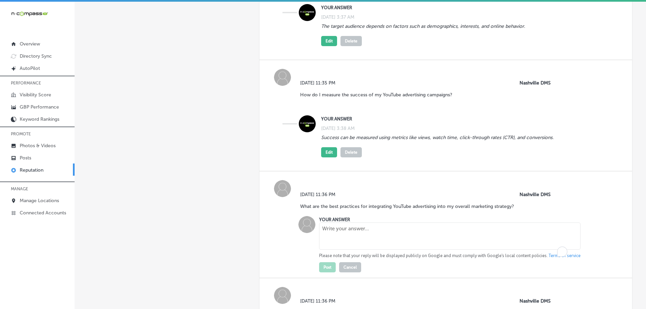
click at [359, 242] on textarea "To enrich screen reader interactions, please activate Accessibility in Grammarl…" at bounding box center [450, 236] width 262 height 27
paste textarea "It should be used as an addition to other foundational and lead generation solu…"
type textarea "It should be used as an addition to other foundational and lead generation solu…"
click at [328, 272] on button "Post" at bounding box center [327, 267] width 17 height 10
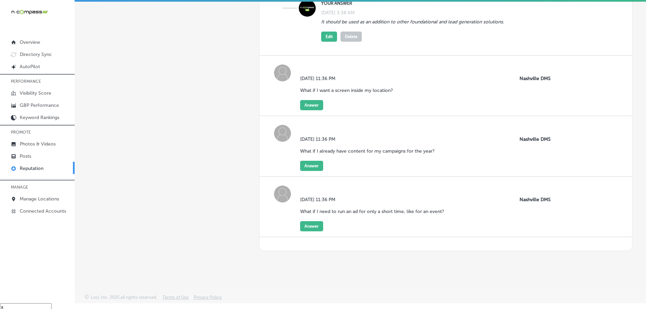
scroll to position [10, 0]
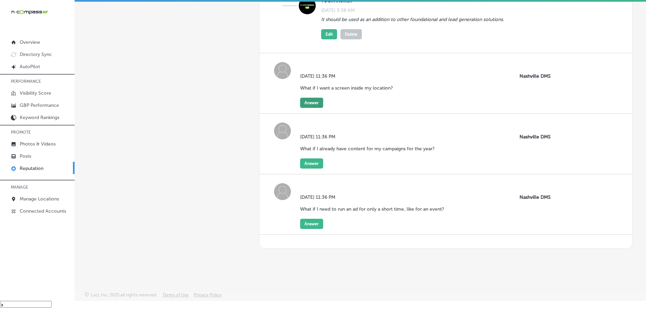
click at [314, 106] on button "Answer" at bounding box center [311, 103] width 23 height 10
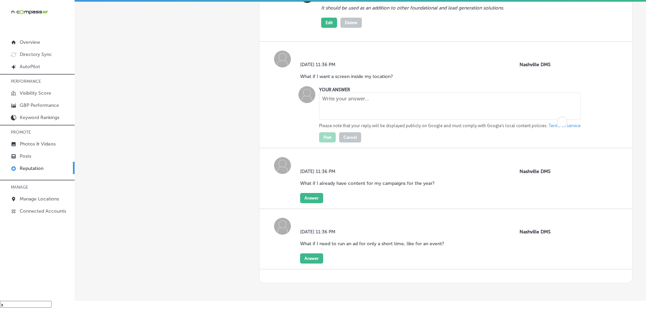
click at [339, 117] on textarea "To enrich screen reader interactions, please activate Accessibility in Grammarl…" at bounding box center [450, 106] width 262 height 27
paste textarea "You should contact the company to see if your business qualifies to join their …"
type textarea "You should contact the company to see if your business qualifies to join their …"
click at [329, 143] on button "Post" at bounding box center [327, 137] width 17 height 10
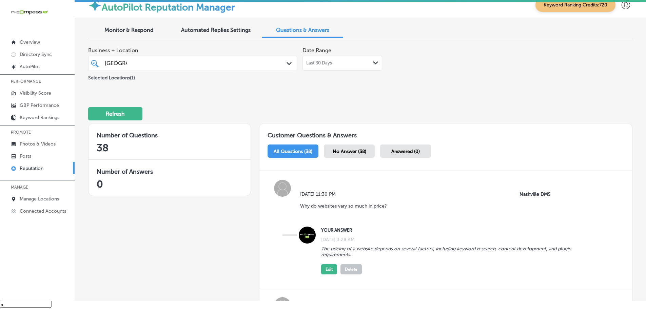
scroll to position [4152, 0]
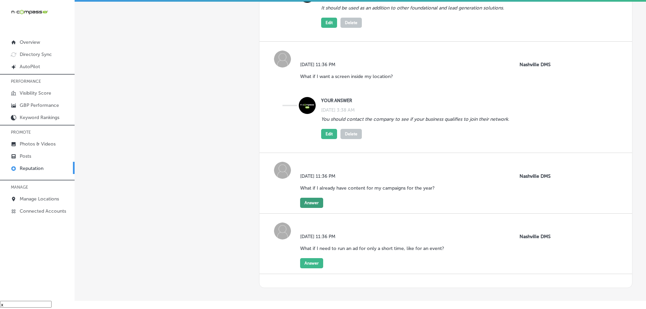
click at [314, 208] on button "Answer" at bounding box center [311, 203] width 23 height 10
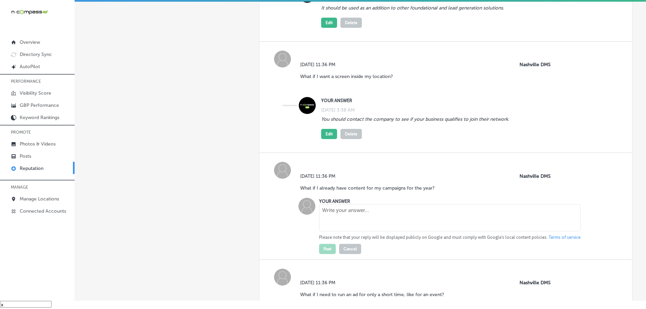
click at [357, 222] on textarea at bounding box center [450, 217] width 262 height 27
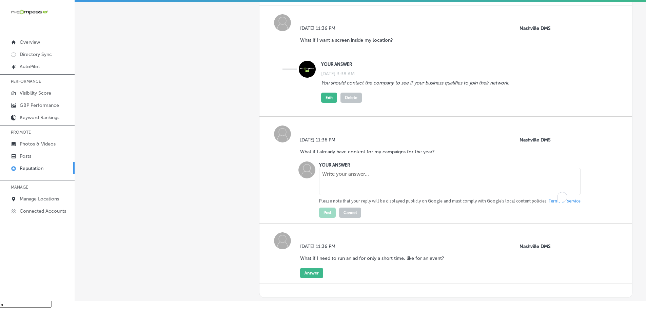
scroll to position [4249, 0]
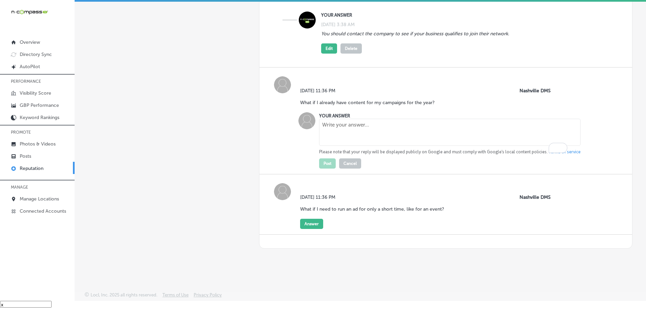
click at [339, 127] on textarea "To enrich screen reader interactions, please activate Accessibility in Grammarl…" at bounding box center [450, 132] width 262 height 27
paste textarea "The company can use your existing content and create ads for the entire year."
type textarea "The company can use your existing content and create ads for the entire year."
click at [326, 165] on button "Post" at bounding box center [327, 163] width 17 height 10
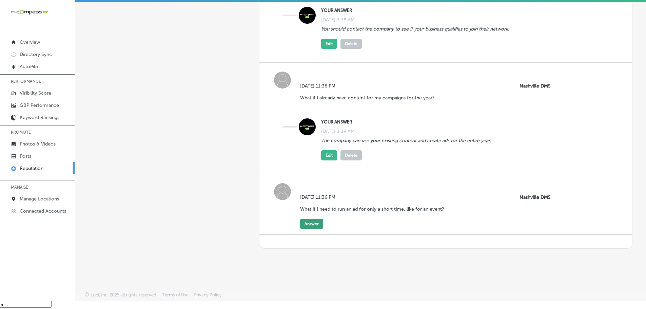
click at [307, 229] on button "Answer" at bounding box center [311, 224] width 23 height 10
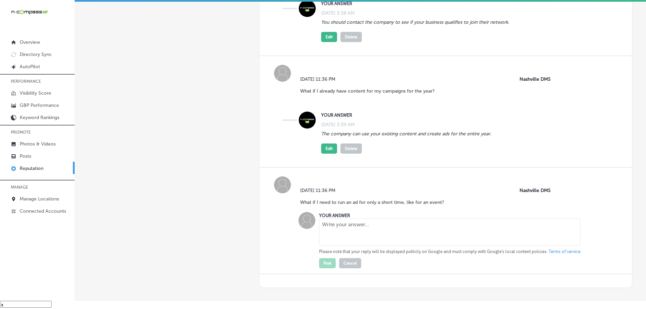
click at [349, 245] on textarea at bounding box center [450, 232] width 262 height 27
paste textarea "They can create an ad production plan that will align with your campaign needs."
type textarea "They can create an ad production plan that will align with your campaign needs."
click at [326, 268] on button "Post" at bounding box center [327, 263] width 17 height 10
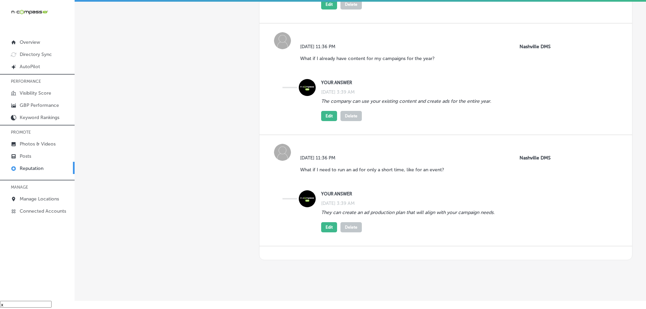
scroll to position [4305, 0]
